Goal: Feedback & Contribution: Submit feedback/report problem

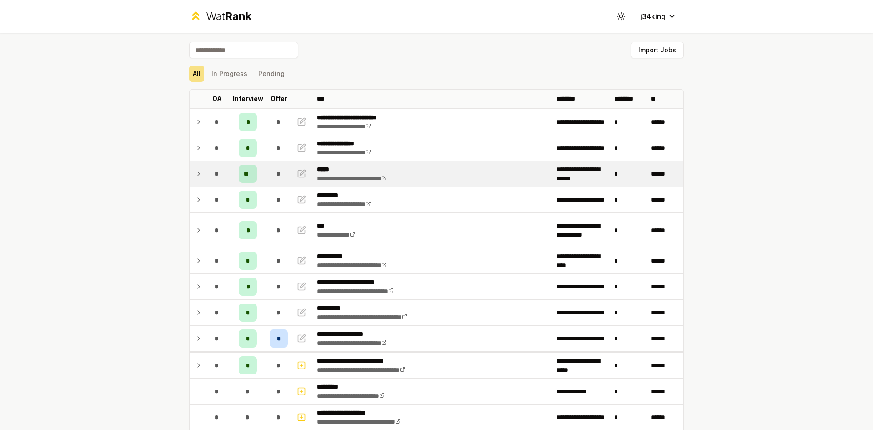
click at [196, 174] on icon at bounding box center [198, 173] width 7 height 11
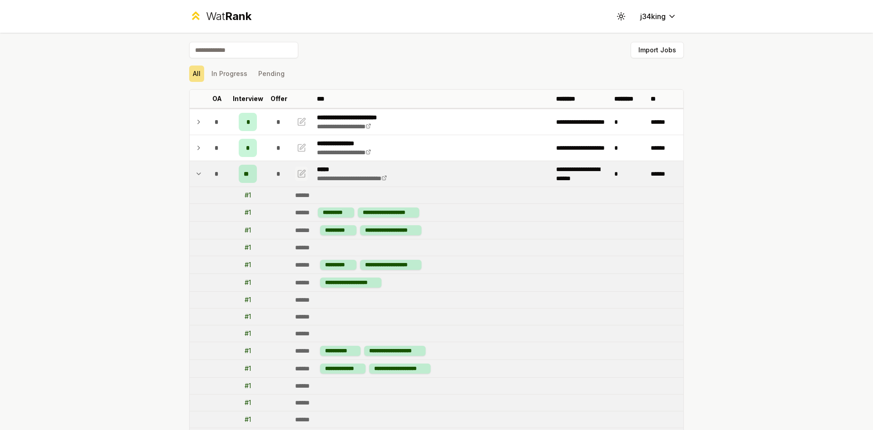
click at [297, 171] on icon "button" at bounding box center [301, 173] width 9 height 11
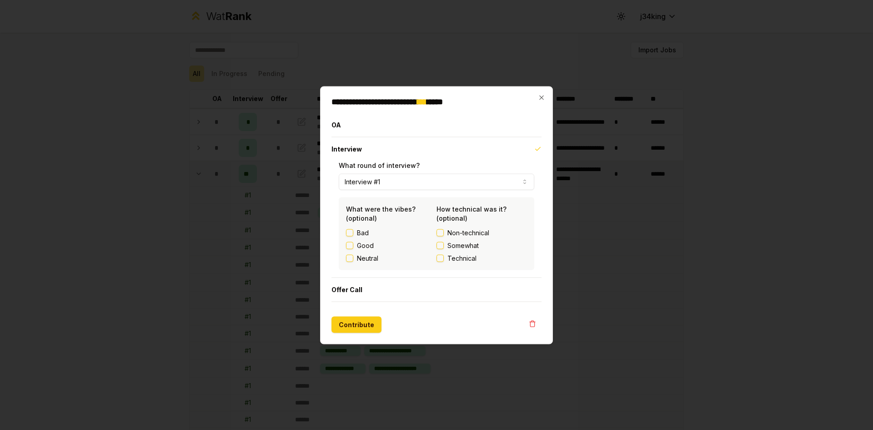
click at [348, 236] on button "Bad" at bounding box center [349, 232] width 7 height 7
click at [436, 257] on div "Neutral" at bounding box center [391, 257] width 91 height 9
click at [443, 262] on label "Technical" at bounding box center [482, 257] width 91 height 9
click at [443, 262] on button "Technical" at bounding box center [440, 257] width 7 height 7
click at [354, 324] on button "Contribute" at bounding box center [357, 324] width 50 height 16
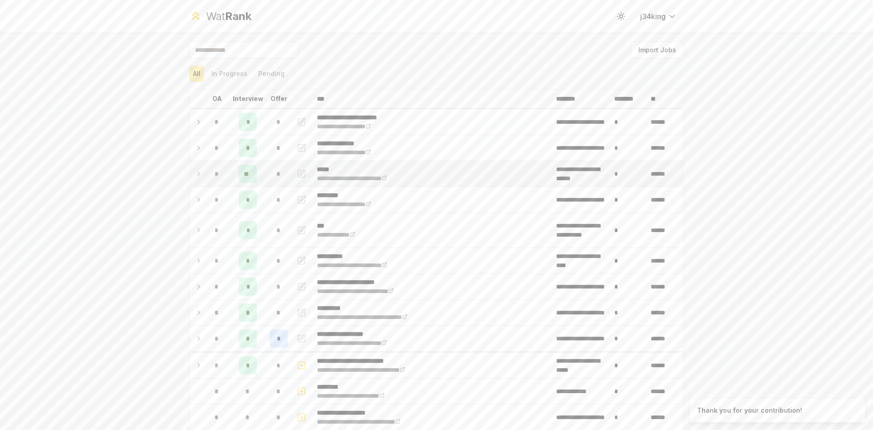
click at [196, 172] on icon at bounding box center [198, 173] width 7 height 11
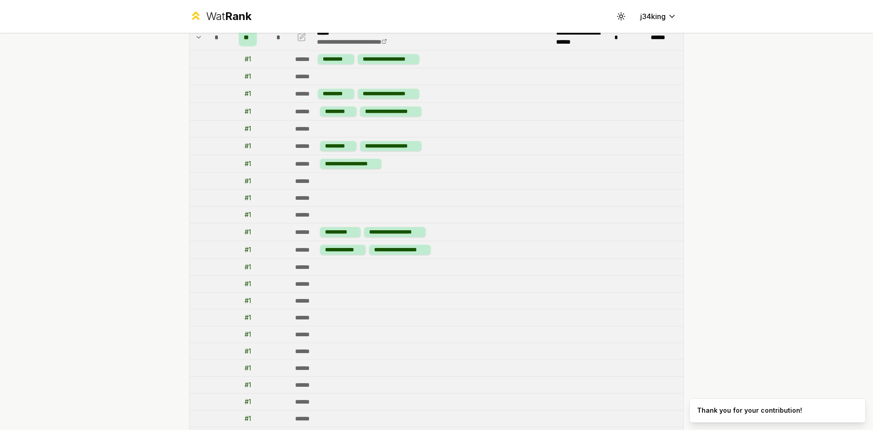
scroll to position [45, 0]
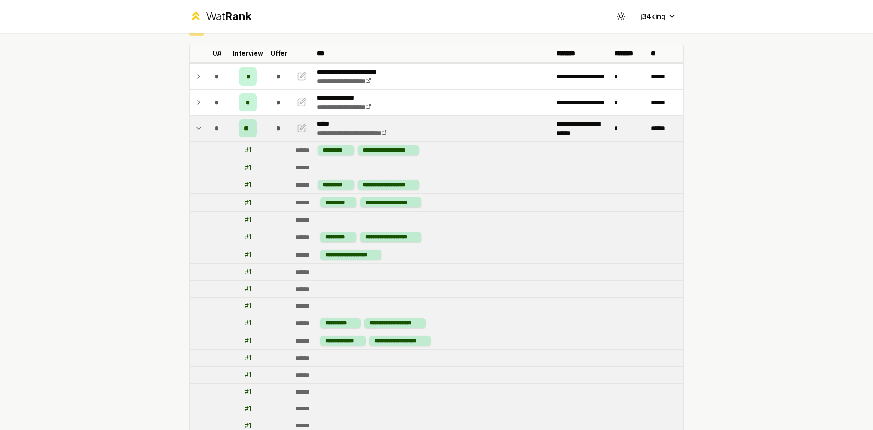
click at [190, 126] on td at bounding box center [197, 128] width 15 height 25
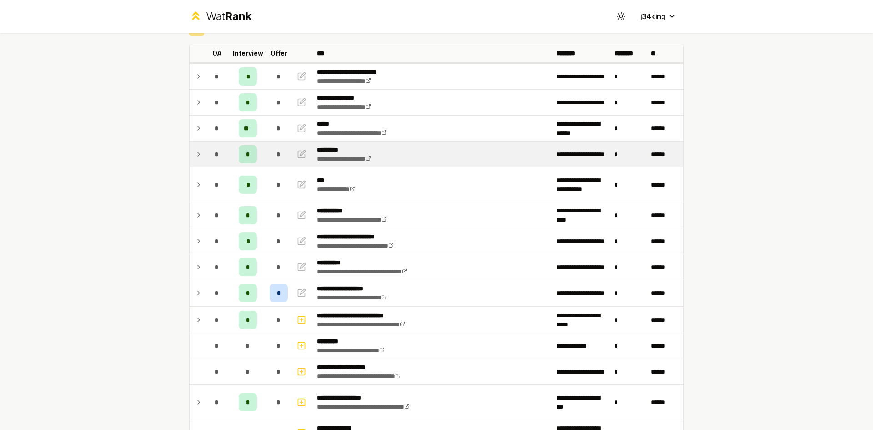
click at [192, 160] on td at bounding box center [197, 153] width 15 height 25
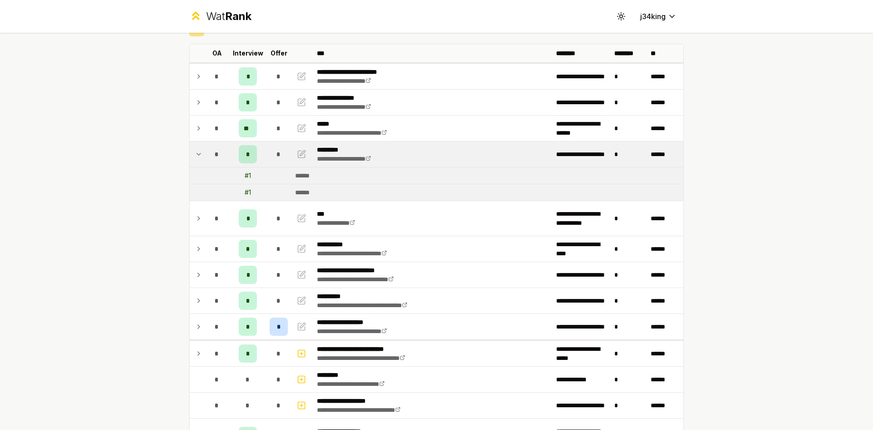
click at [192, 160] on td at bounding box center [197, 153] width 15 height 25
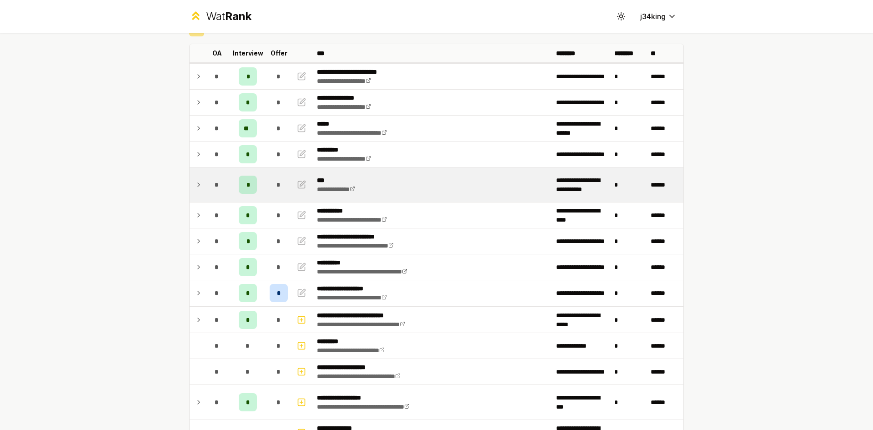
click at [191, 184] on td at bounding box center [197, 184] width 15 height 35
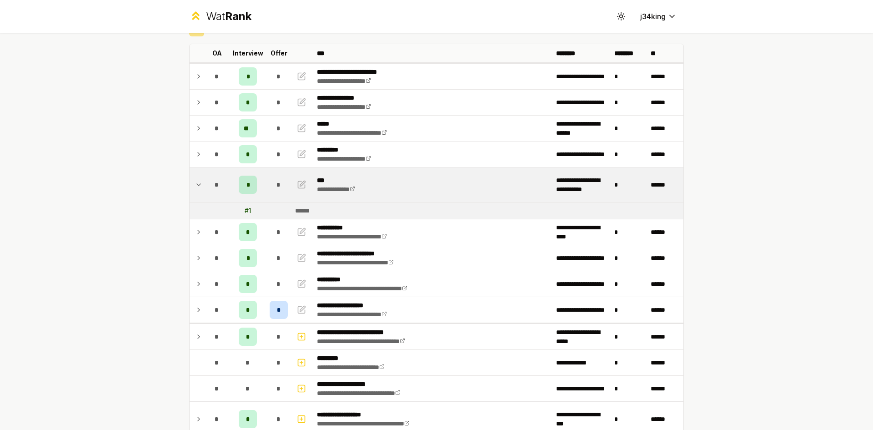
click at [191, 184] on td at bounding box center [197, 184] width 15 height 35
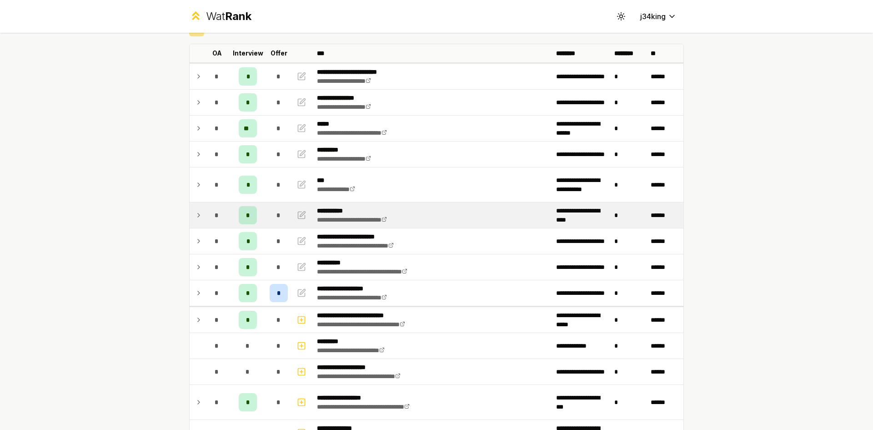
click at [193, 208] on td at bounding box center [197, 214] width 15 height 25
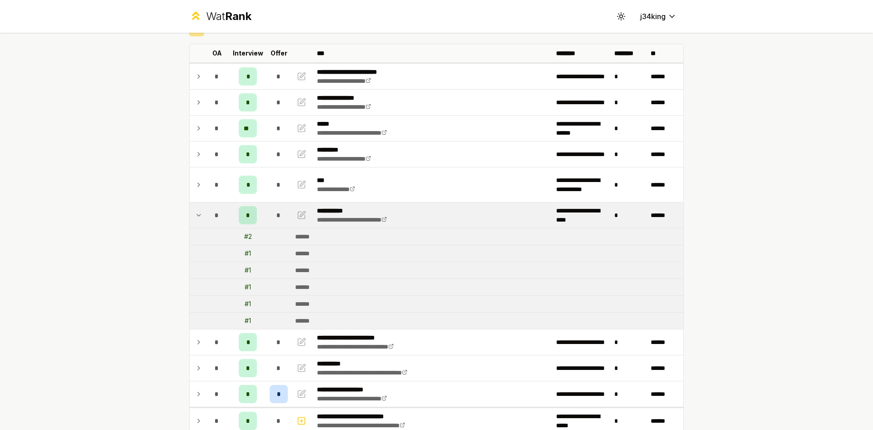
click at [193, 208] on td at bounding box center [197, 214] width 15 height 25
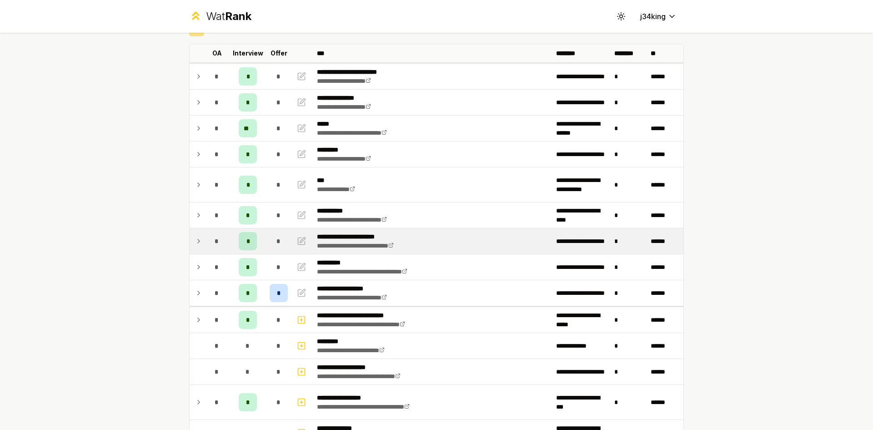
click at [208, 242] on div "*" at bounding box center [217, 241] width 18 height 18
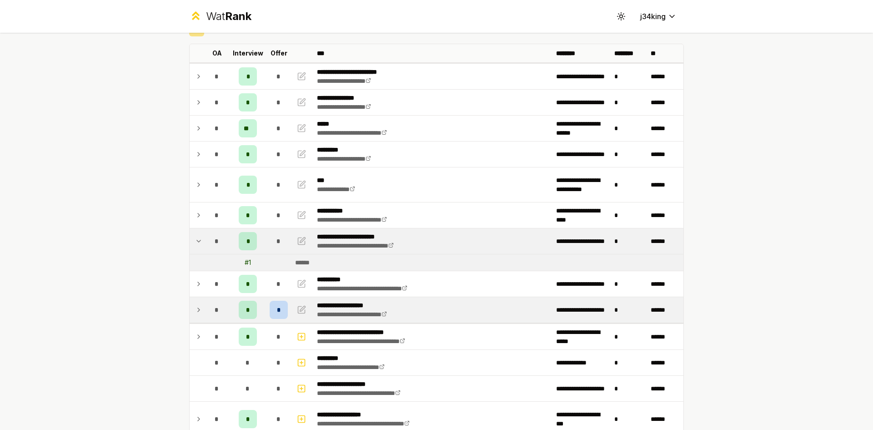
click at [196, 318] on td at bounding box center [197, 309] width 15 height 25
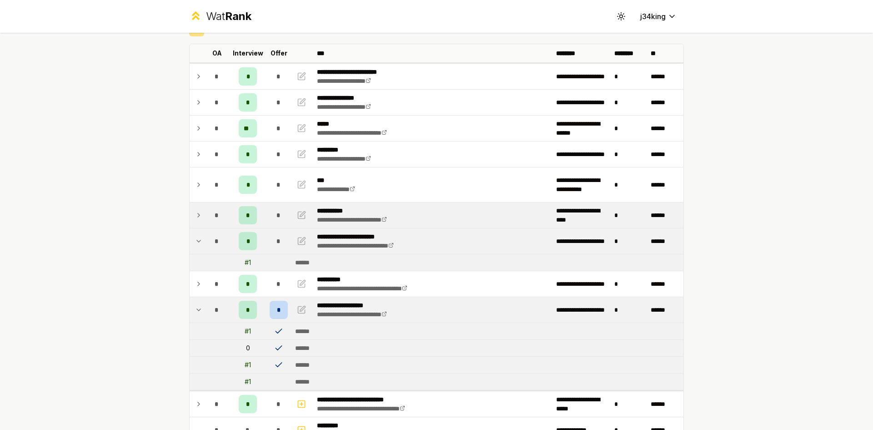
click at [191, 226] on td at bounding box center [197, 214] width 15 height 25
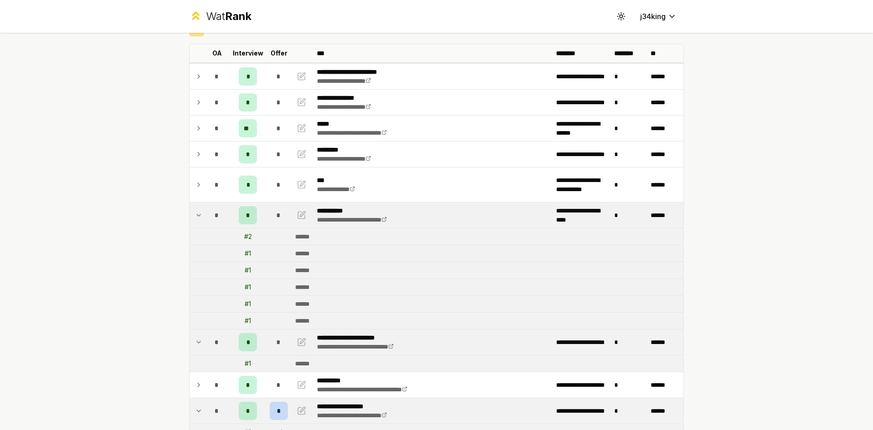
click at [197, 217] on icon at bounding box center [198, 215] width 7 height 11
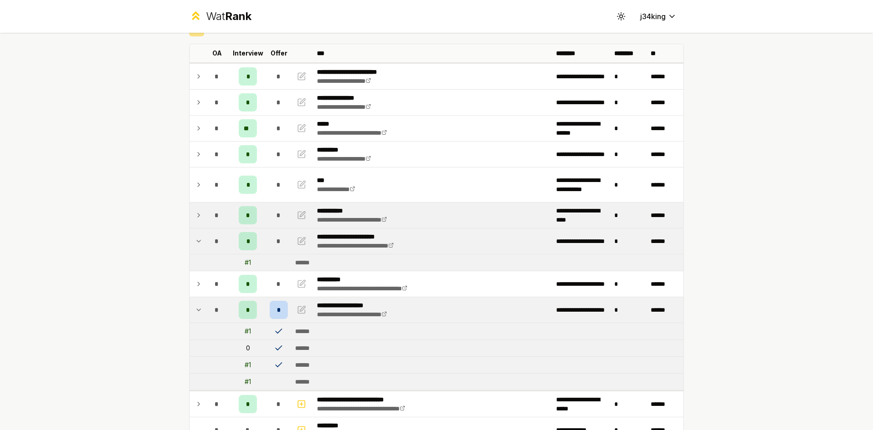
click at [190, 242] on td at bounding box center [197, 240] width 15 height 25
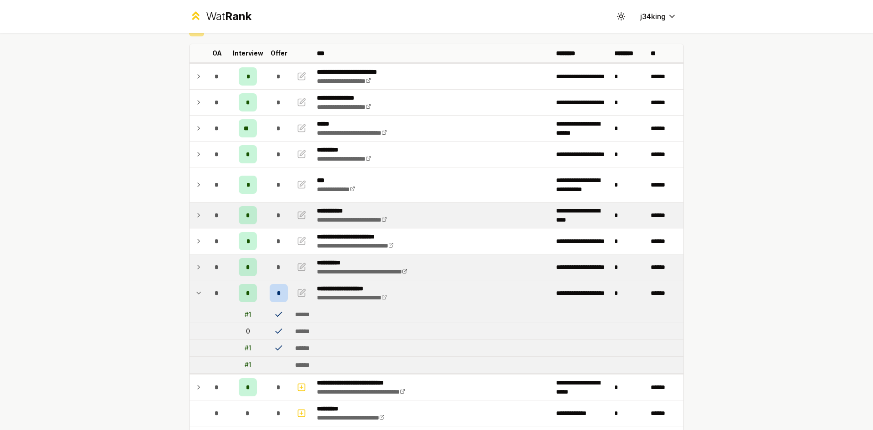
click at [204, 268] on td "*" at bounding box center [216, 266] width 25 height 25
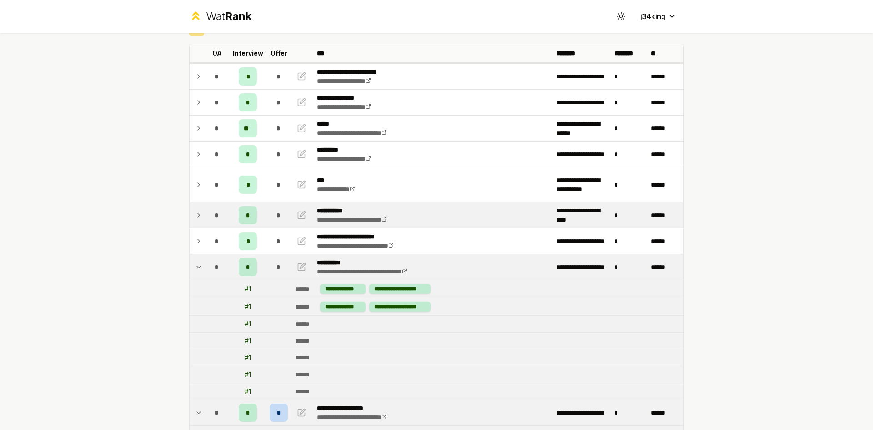
drag, startPoint x: 188, startPoint y: 266, endPoint x: 194, endPoint y: 277, distance: 12.0
click at [190, 268] on td at bounding box center [197, 266] width 15 height 25
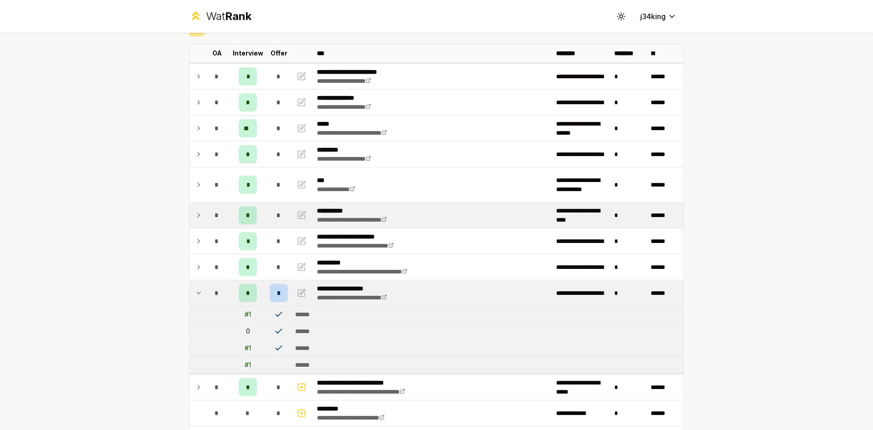
click at [198, 289] on icon at bounding box center [198, 292] width 7 height 11
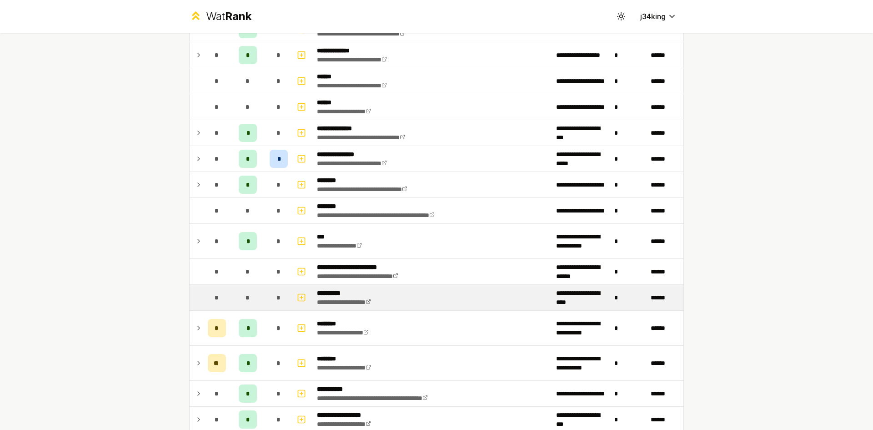
scroll to position [728, 0]
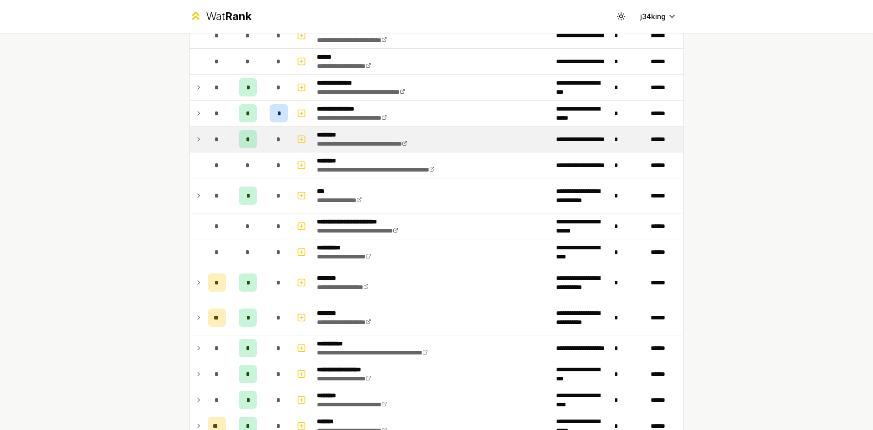
click at [204, 128] on td "*" at bounding box center [216, 138] width 25 height 25
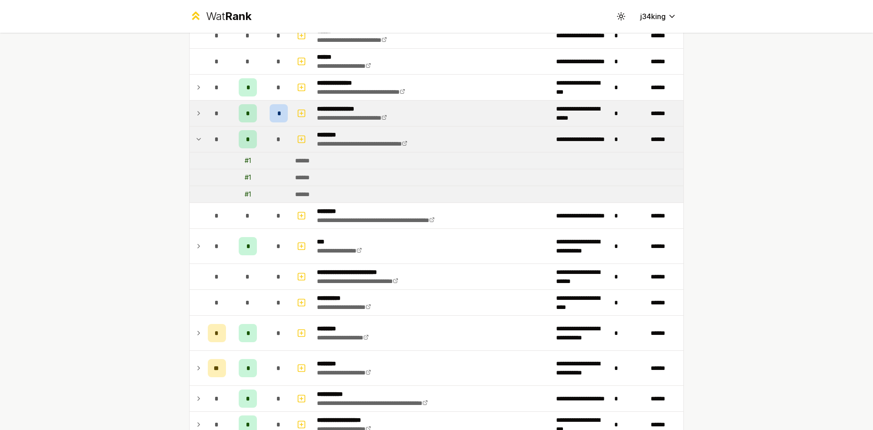
click at [196, 116] on icon at bounding box center [198, 113] width 7 height 11
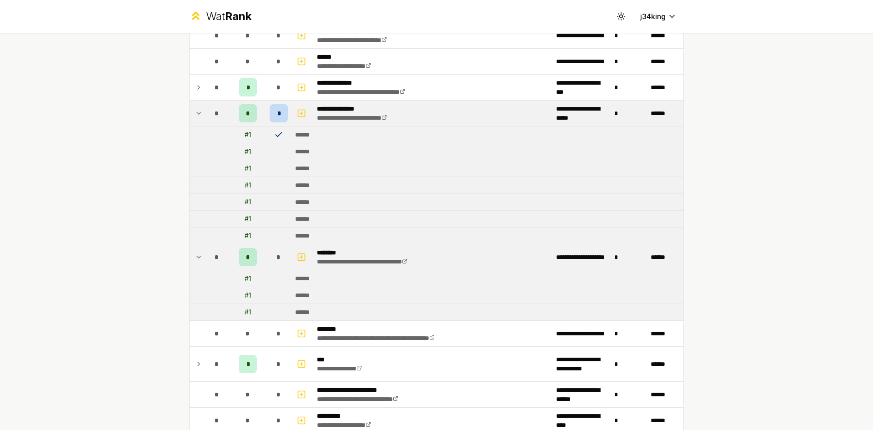
click at [199, 254] on icon at bounding box center [198, 257] width 7 height 11
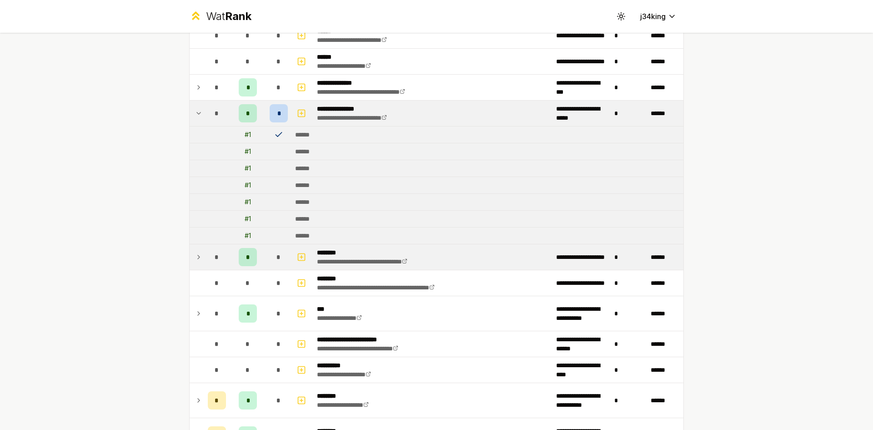
click at [190, 110] on td at bounding box center [197, 113] width 15 height 25
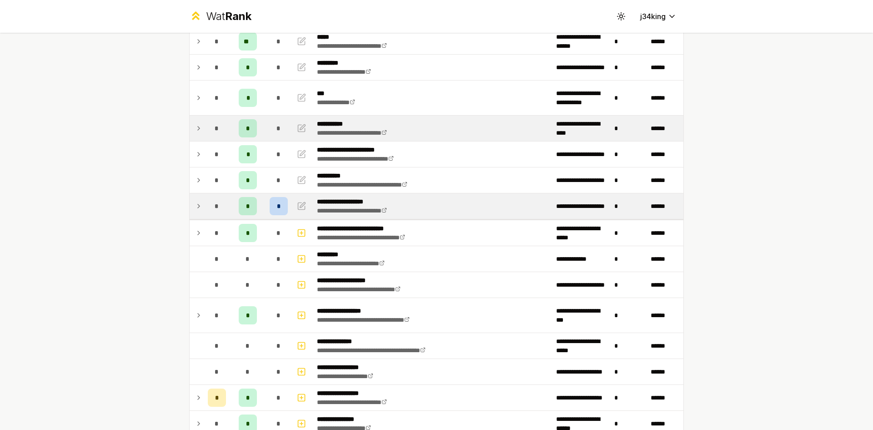
scroll to position [0, 0]
